Goal: Task Accomplishment & Management: Complete application form

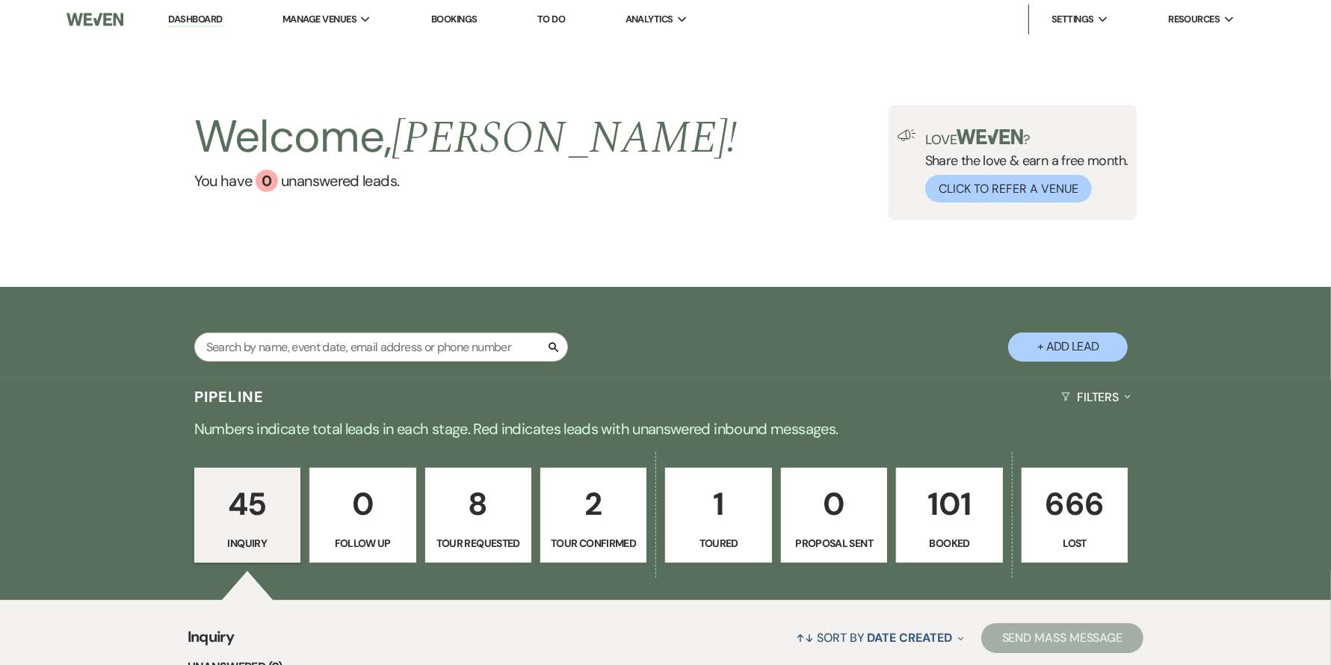
click at [1078, 344] on button "+ Add Lead" at bounding box center [1068, 347] width 120 height 29
select select "502"
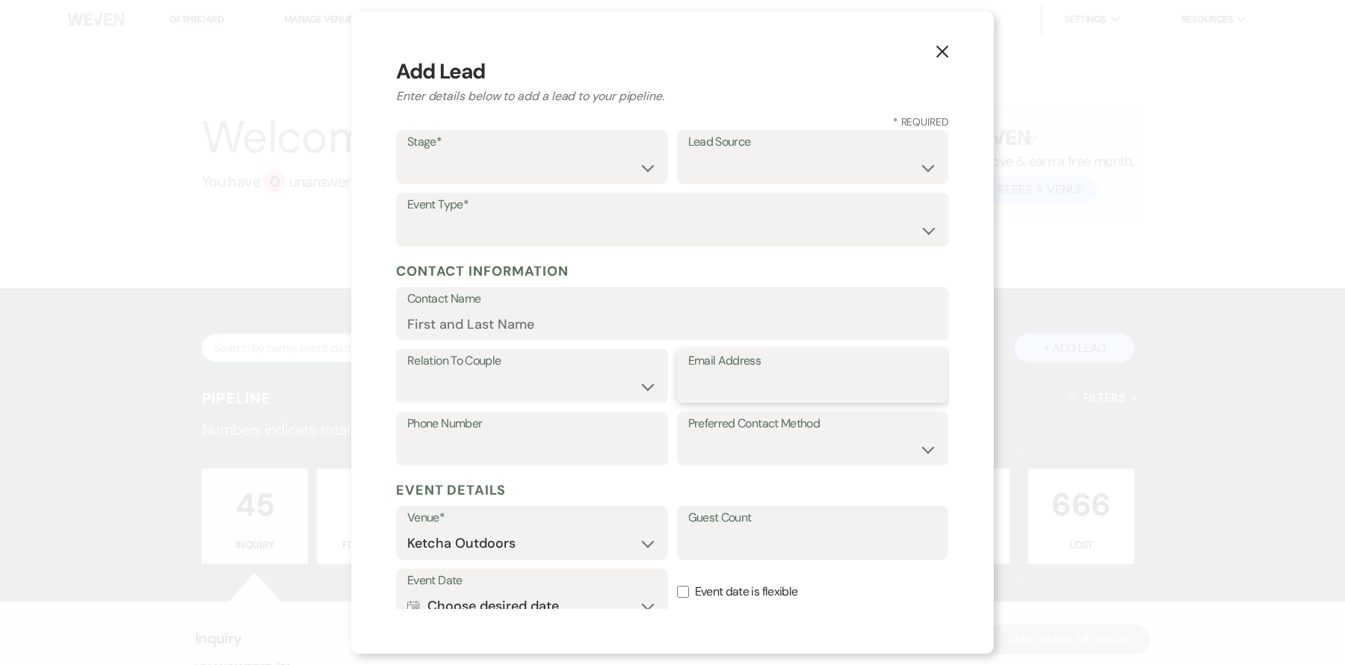
click at [706, 380] on input "Email Address" at bounding box center [813, 386] width 250 height 29
paste input "[EMAIL_ADDRESS][DOMAIN_NAME]"
type input "[EMAIL_ADDRESS][DOMAIN_NAME]"
click at [505, 315] on input "Contact Name" at bounding box center [672, 323] width 531 height 29
type input "[PERSON_NAME]"
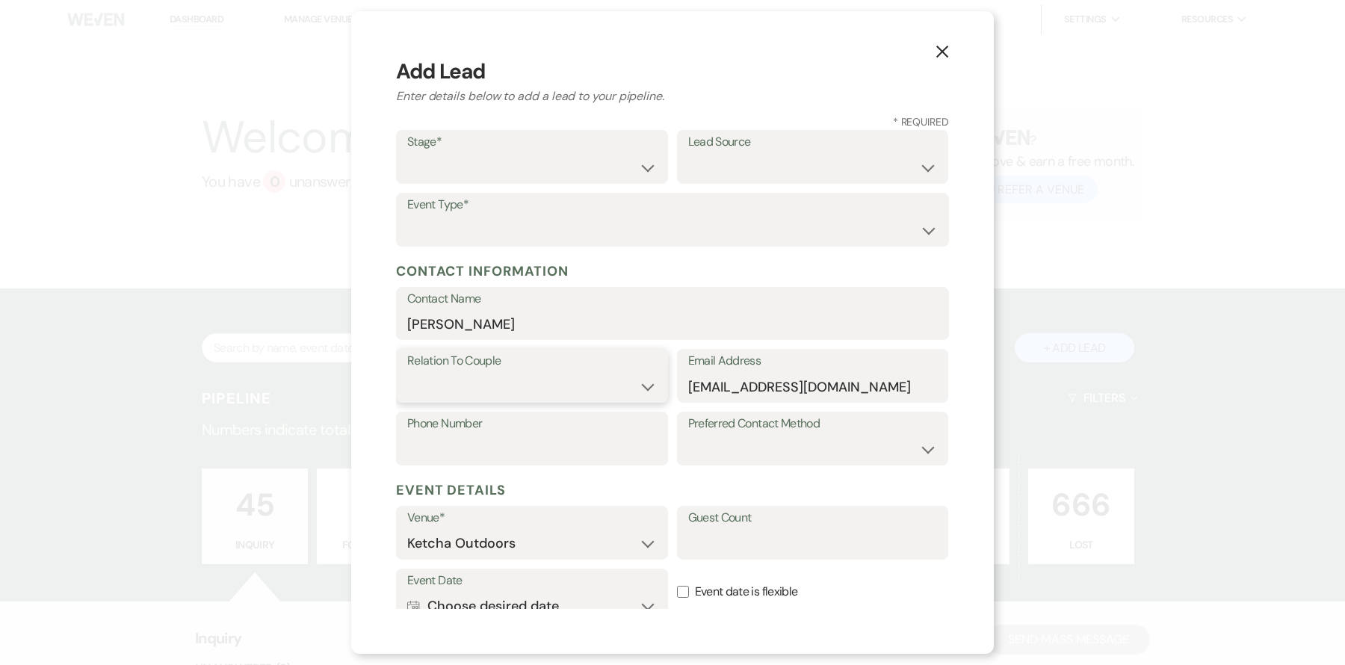
click at [641, 389] on select "Couple Planner Parent of Couple Family Member Friend Other" at bounding box center [532, 386] width 250 height 29
select select "1"
click at [407, 372] on select "Couple Planner Parent of Couple Family Member Friend Other" at bounding box center [532, 386] width 250 height 29
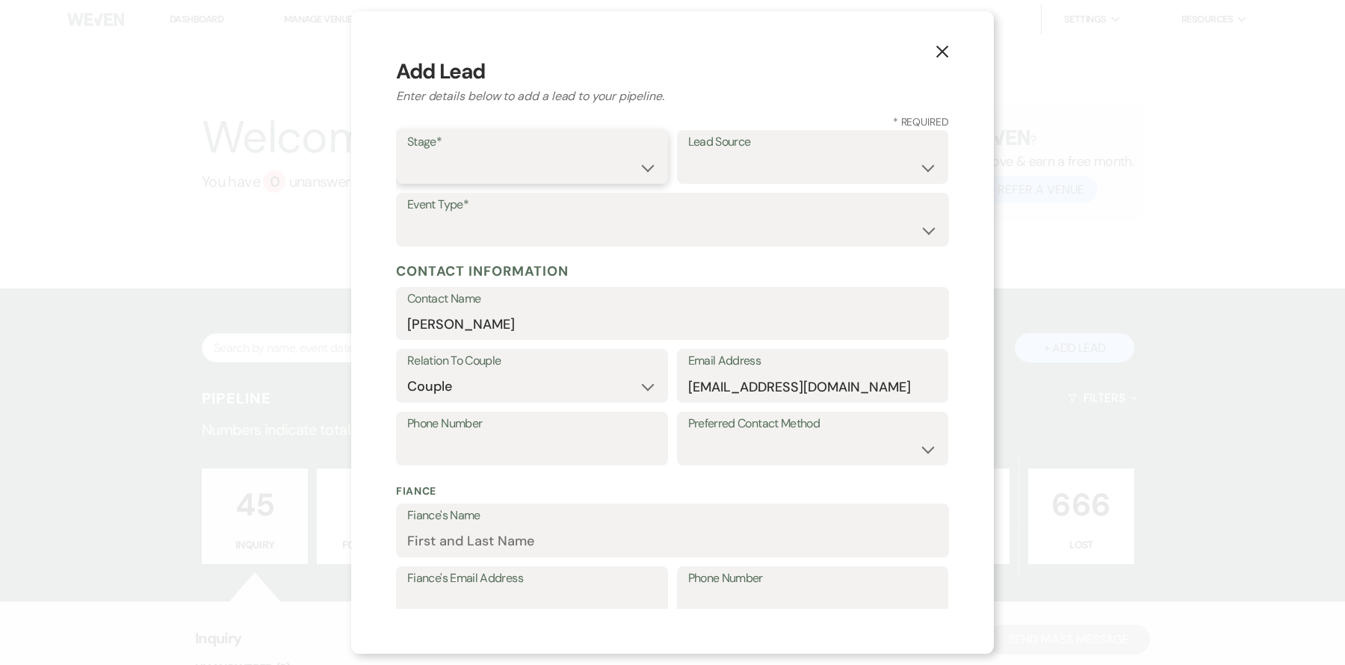
click at [641, 171] on select "Inquiry Follow Up Tour Requested Tour Confirmed Toured Proposal Sent Booked Lost" at bounding box center [532, 167] width 250 height 29
select select "1"
click at [407, 153] on select "Inquiry Follow Up Tour Requested Tour Confirmed Toured Proposal Sent Booked Lost" at bounding box center [532, 167] width 250 height 29
click at [916, 167] on select "Weven Venue Website Instagram Facebook Pinterest Google The Knot Wedding Wire H…" at bounding box center [813, 167] width 250 height 29
select select "5"
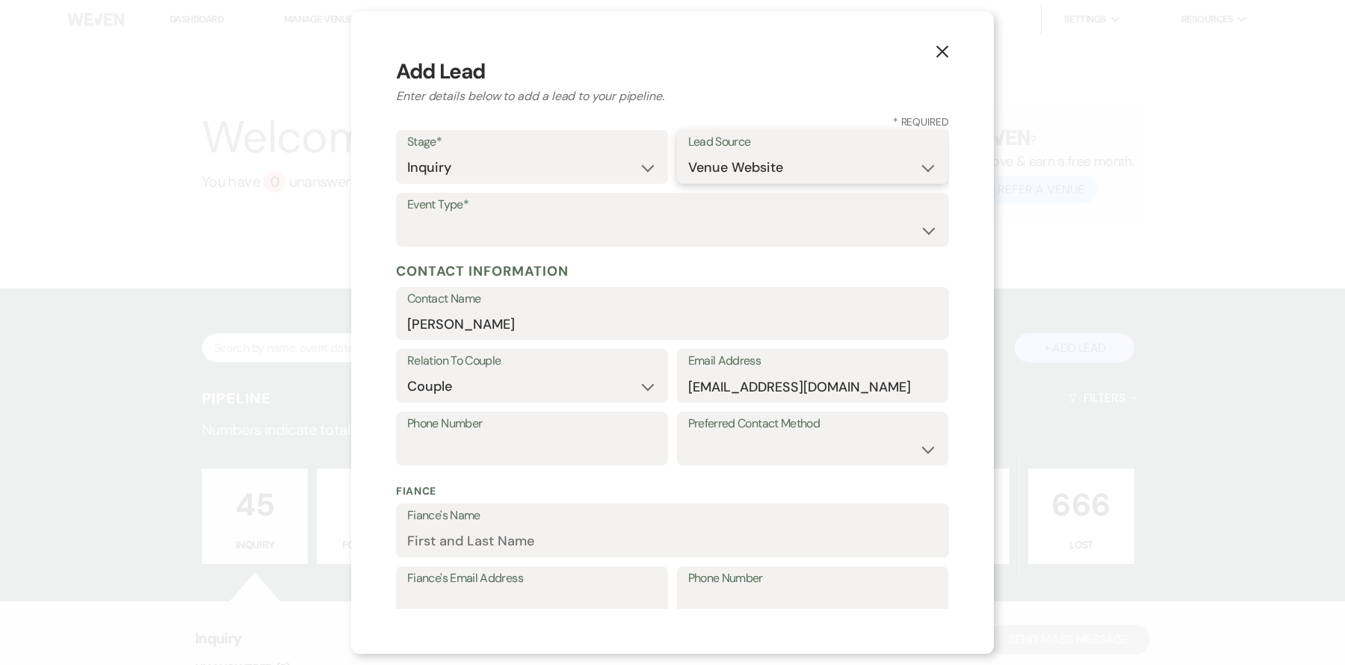
click at [688, 153] on select "Weven Venue Website Instagram Facebook Pinterest Google The Knot Wedding Wire H…" at bounding box center [813, 167] width 250 height 29
click at [910, 229] on select "Wedding Anniversary Party Baby Shower Bachelorette / Bachelor Party Birthday Pa…" at bounding box center [672, 230] width 531 height 29
select select "1"
click at [407, 216] on select "Wedding Anniversary Party Baby Shower Bachelorette / Bachelor Party Birthday Pa…" at bounding box center [672, 230] width 531 height 29
click at [915, 448] on select "Email Phone Text" at bounding box center [813, 449] width 250 height 29
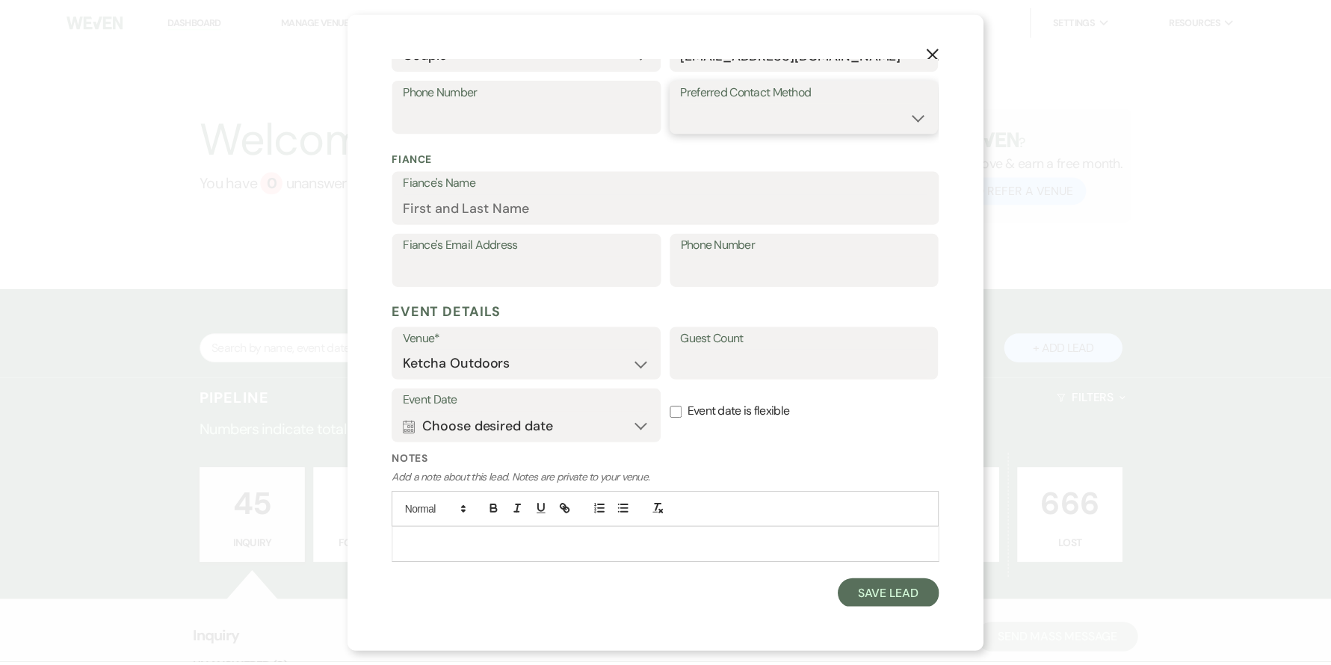
scroll to position [335, 0]
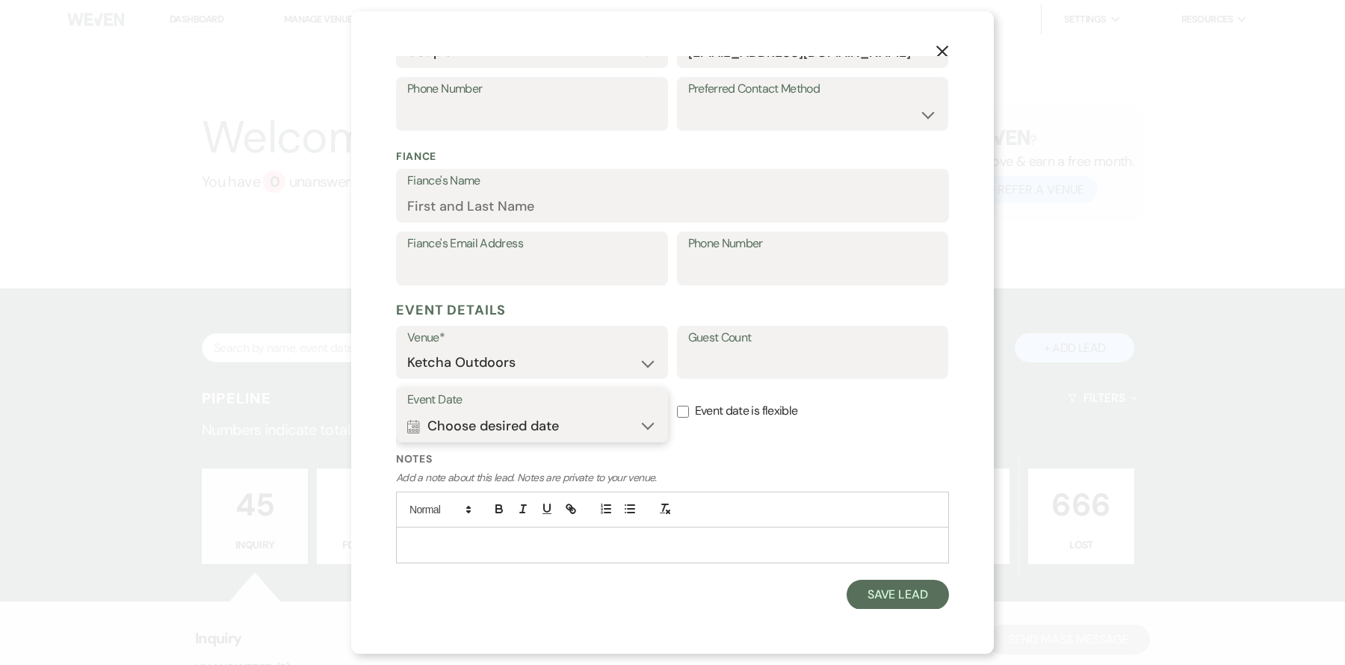
click at [645, 422] on button "Calendar Choose desired date Expand" at bounding box center [532, 426] width 250 height 30
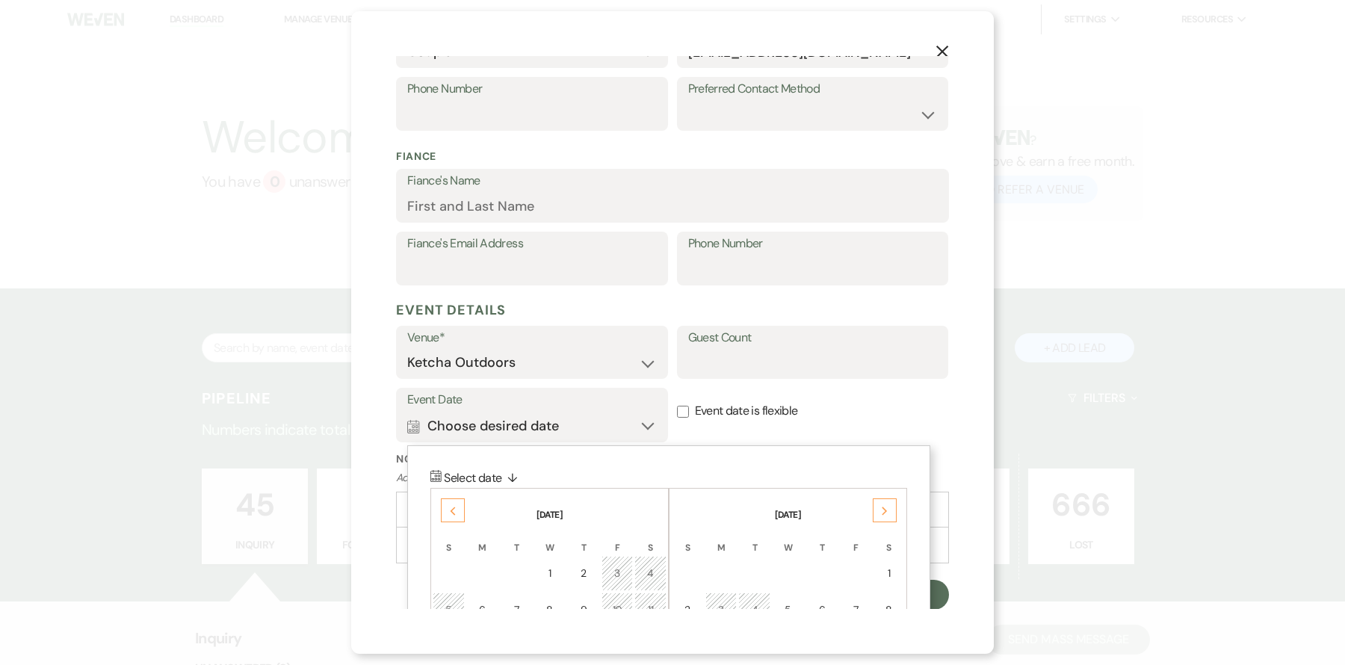
click at [883, 507] on use at bounding box center [884, 511] width 5 height 8
click at [884, 507] on icon "Next" at bounding box center [884, 511] width 7 height 9
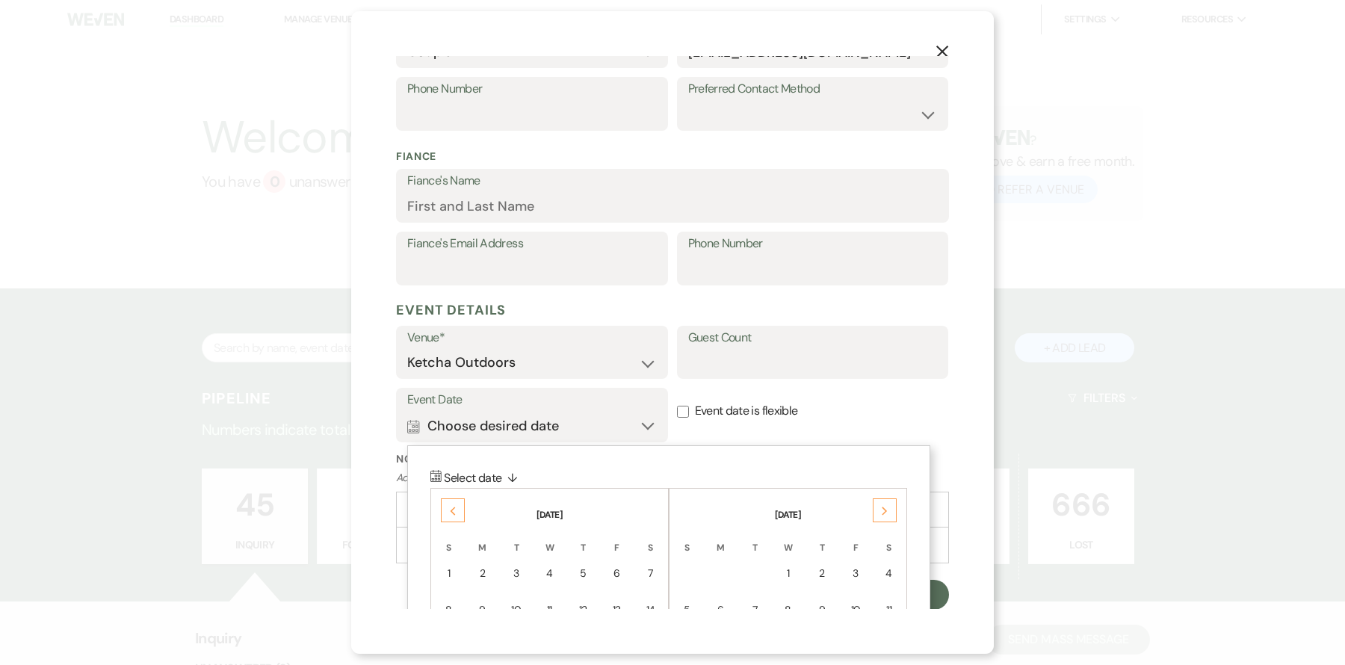
click at [884, 507] on icon "Next" at bounding box center [884, 511] width 7 height 9
click at [889, 569] on div "2" at bounding box center [888, 574] width 13 height 16
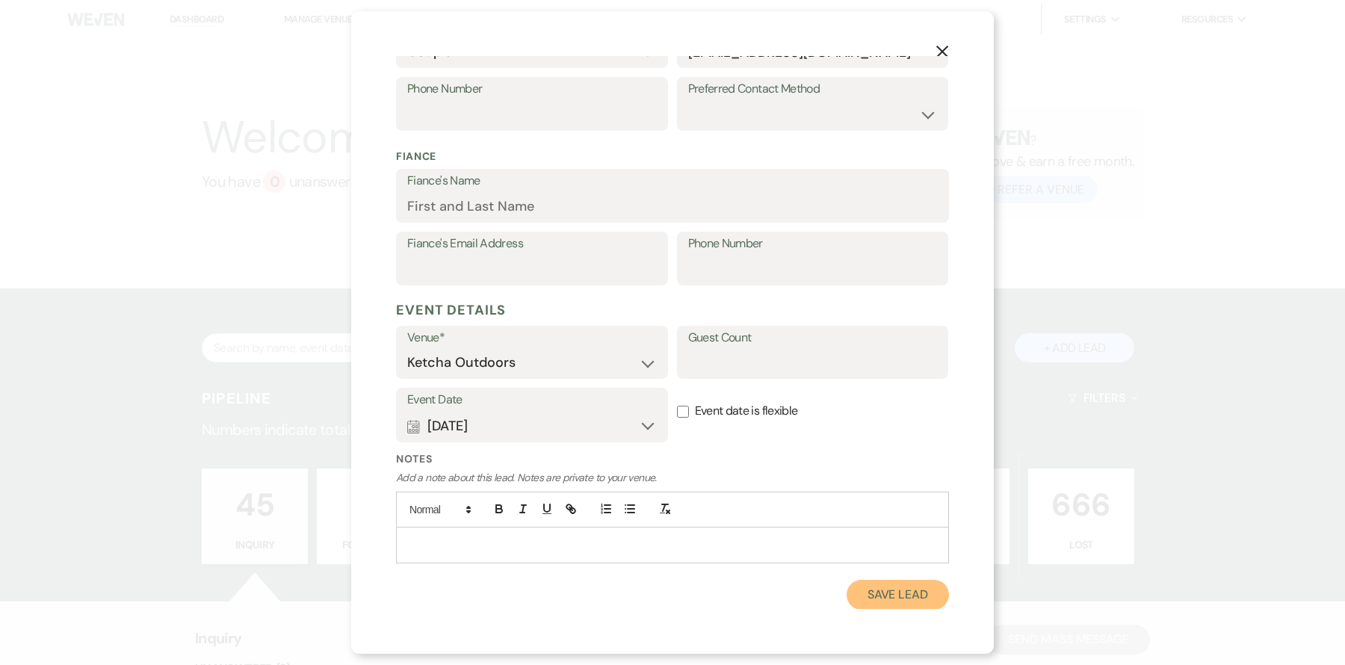
click at [883, 594] on button "Save Lead" at bounding box center [898, 595] width 102 height 30
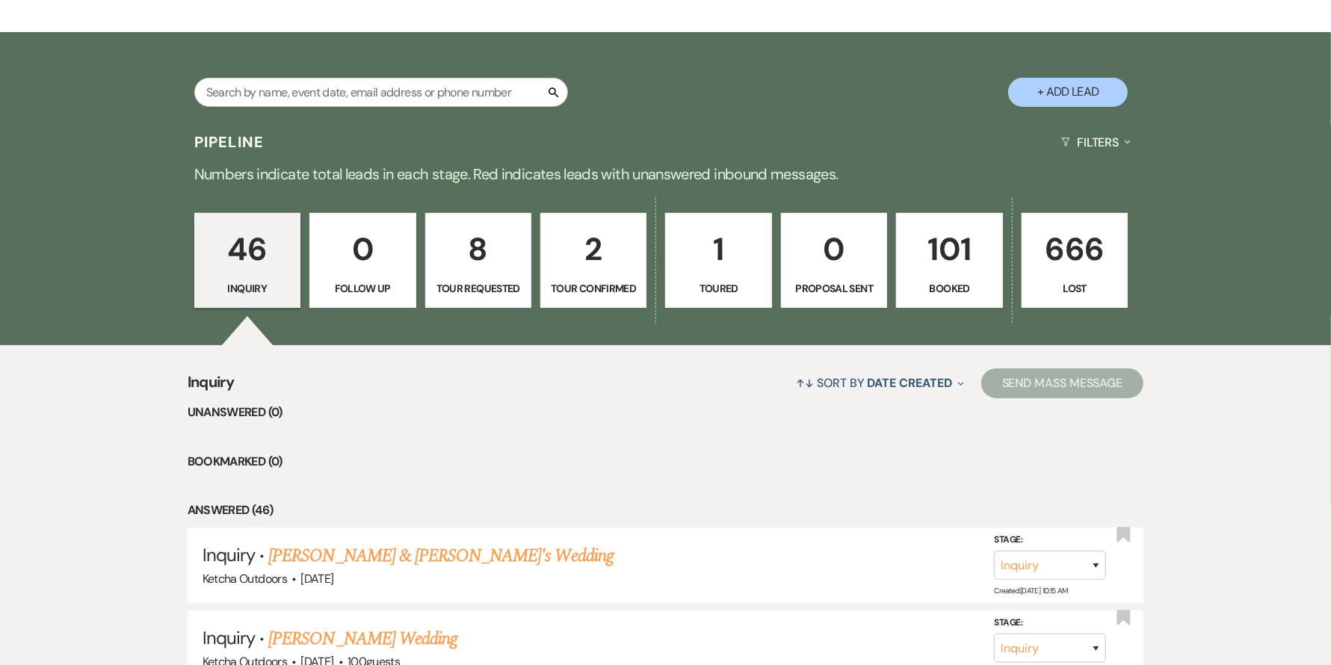
scroll to position [259, 0]
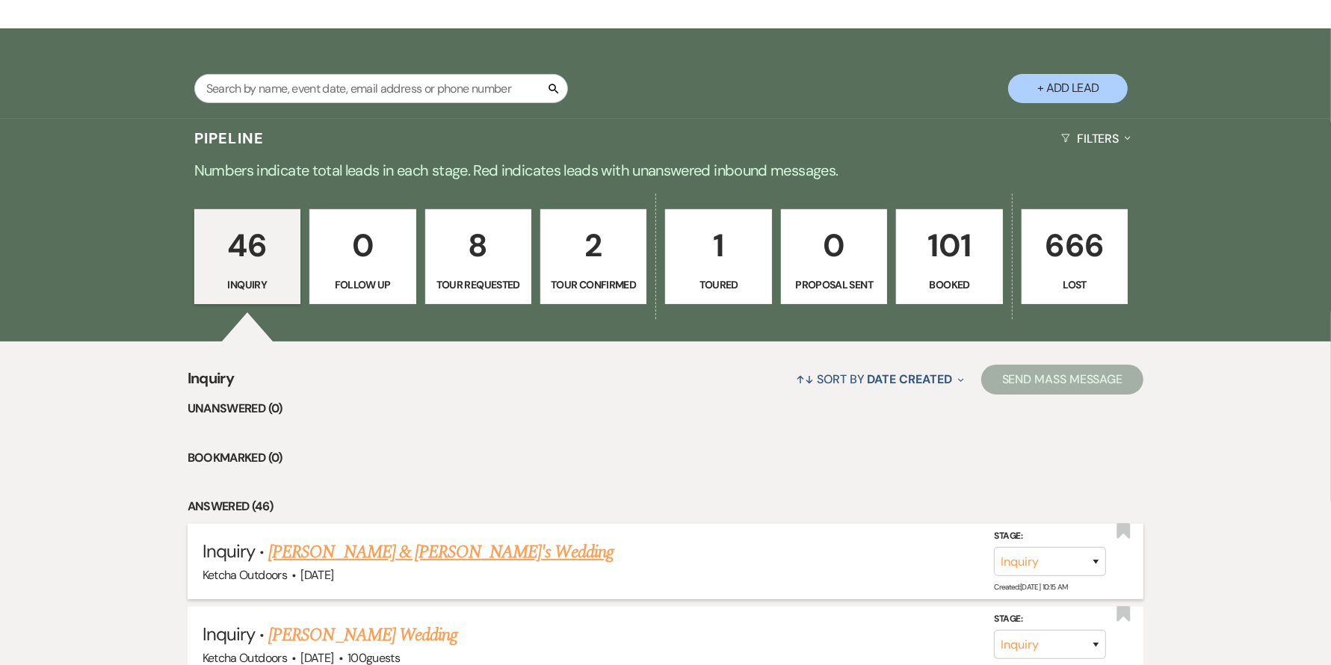
click at [365, 554] on link "[PERSON_NAME] & [PERSON_NAME]'s Wedding" at bounding box center [440, 552] width 345 height 27
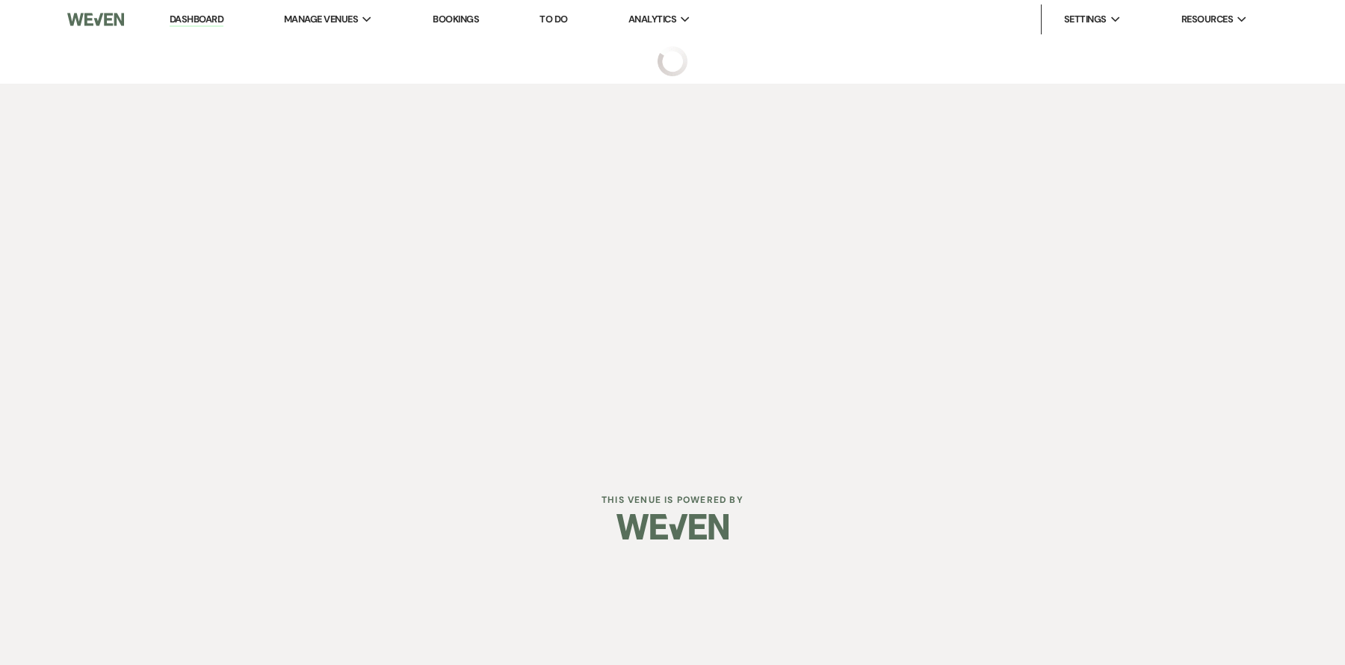
select select "5"
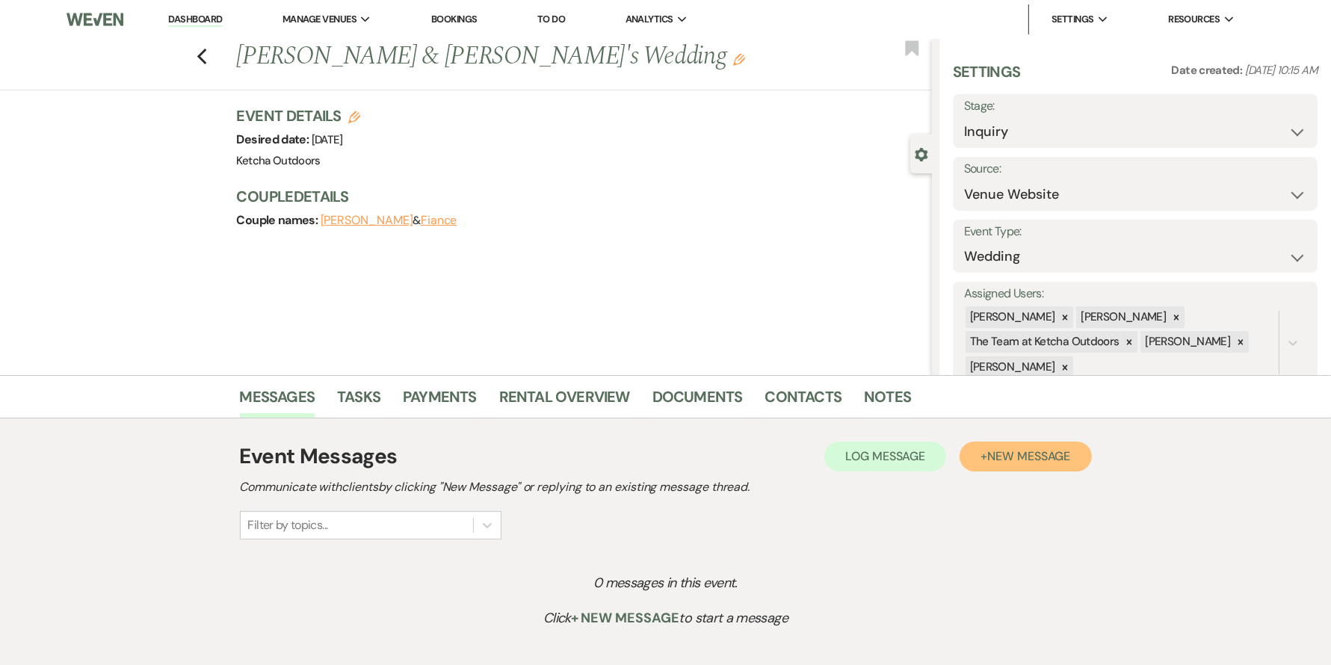
click at [1025, 454] on span "New Message" at bounding box center [1028, 456] width 83 height 16
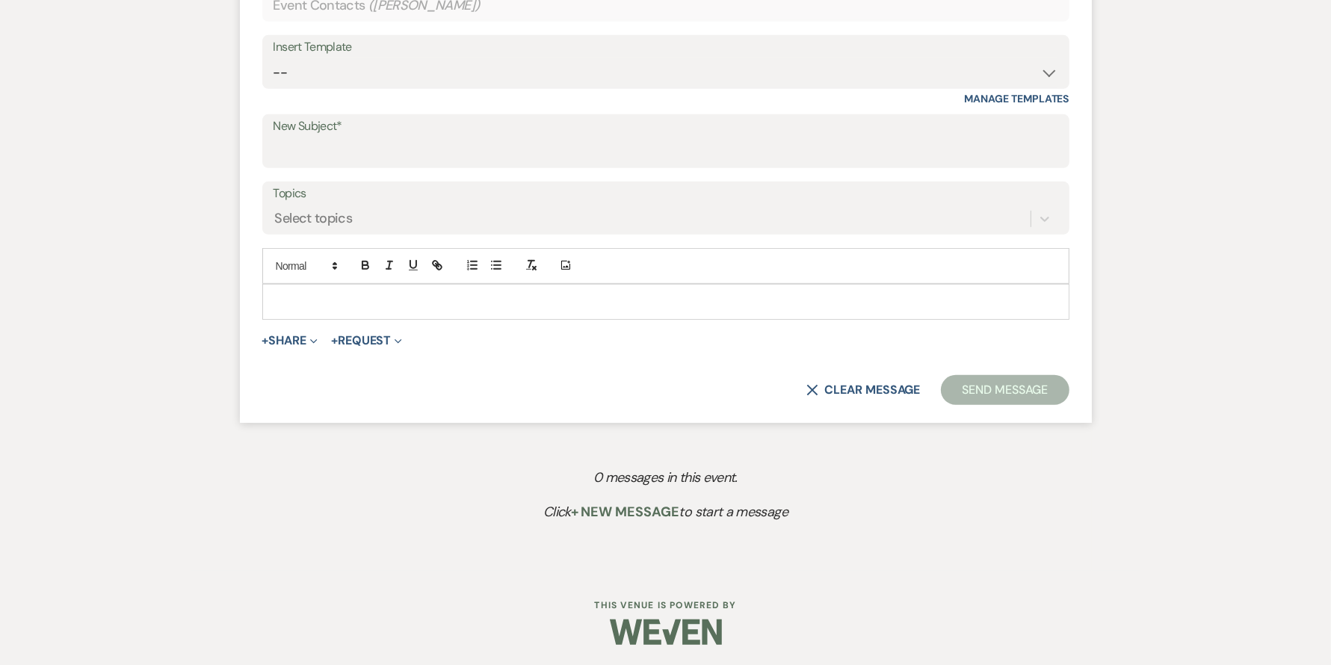
scroll to position [518, 0]
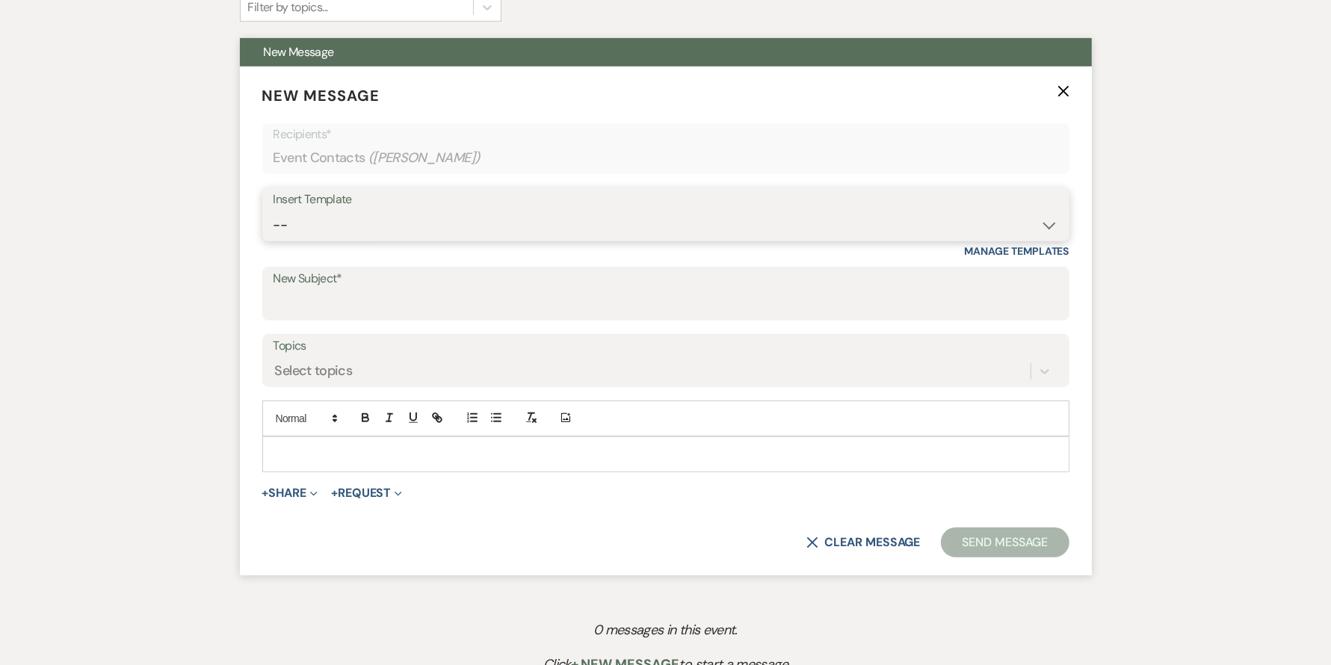
click at [1051, 225] on select "-- Weven Planning Portal Introduction (Booked Events) Deposit Payment Rental Co…" at bounding box center [666, 225] width 785 height 29
select select "1164"
click at [274, 211] on select "-- Weven Planning Portal Introduction (Booked Events) Deposit Payment Rental Co…" at bounding box center [666, 225] width 785 height 29
type input "Thank you for your interest in using Ketcha as your venue!"
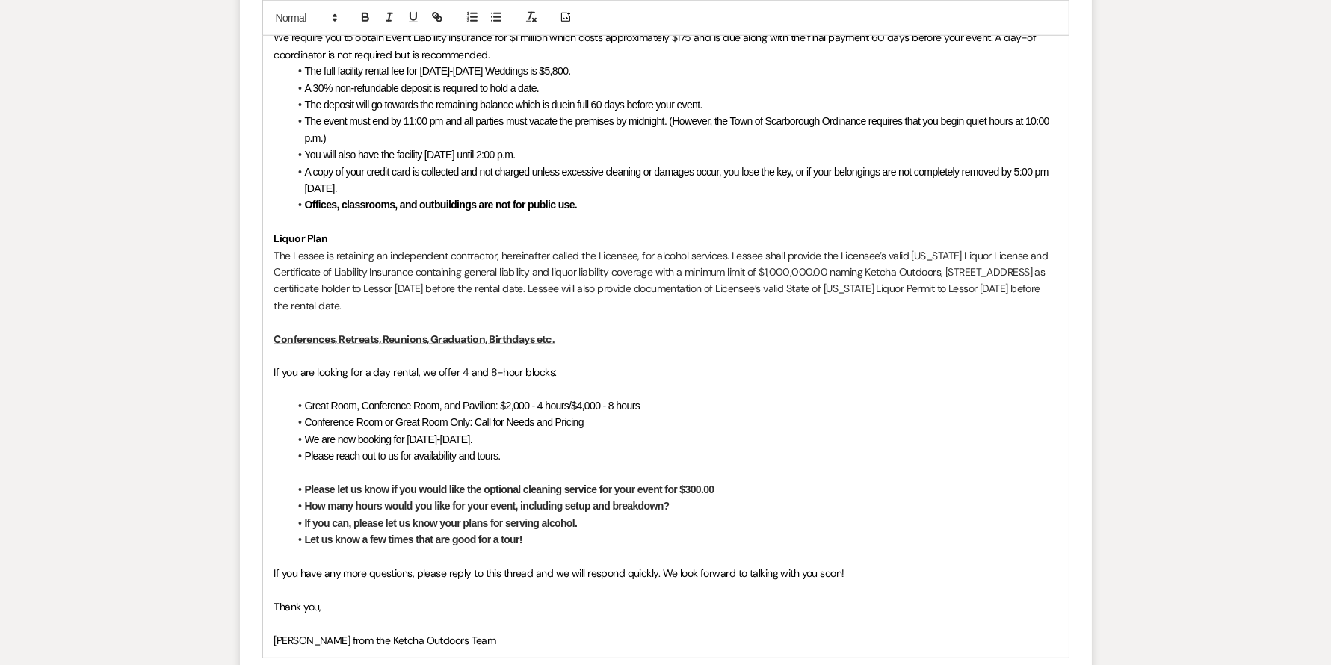
scroll to position [1478, 0]
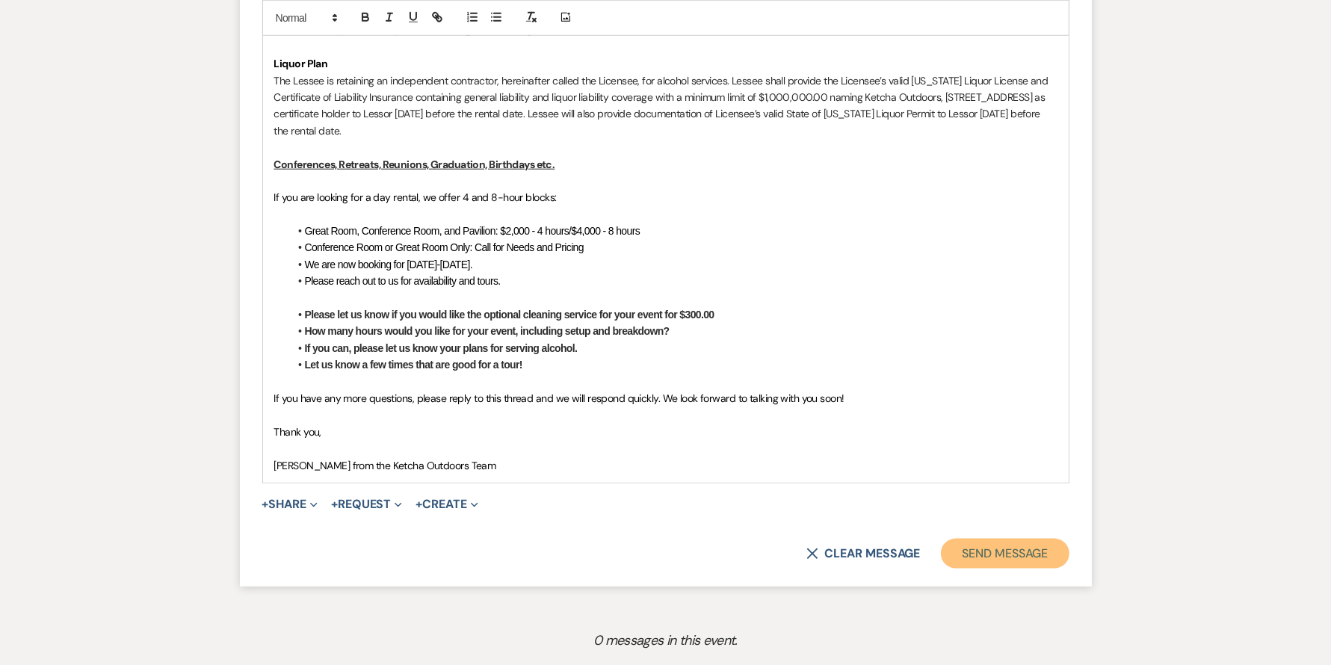
click at [981, 557] on button "Send Message" at bounding box center [1005, 554] width 128 height 30
